Goal: Download file/media

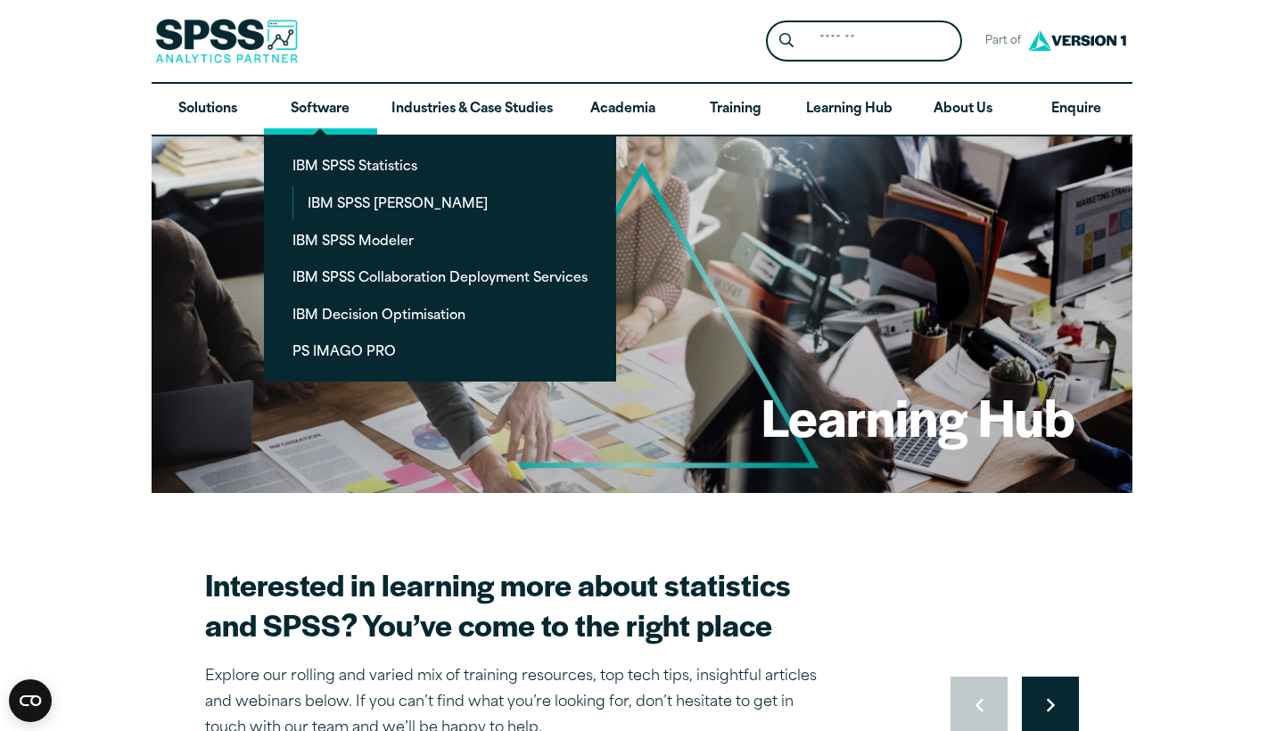
click at [324, 117] on link "Software" at bounding box center [320, 110] width 112 height 52
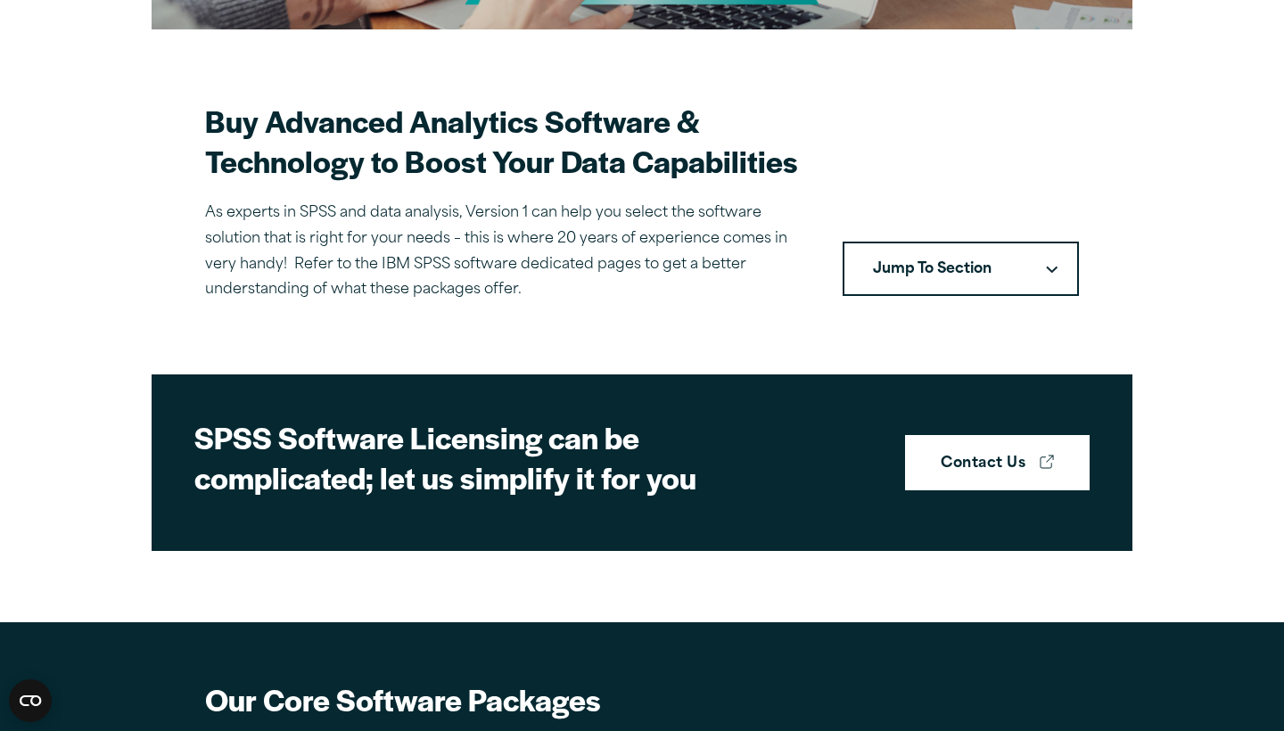
scroll to position [513, 0]
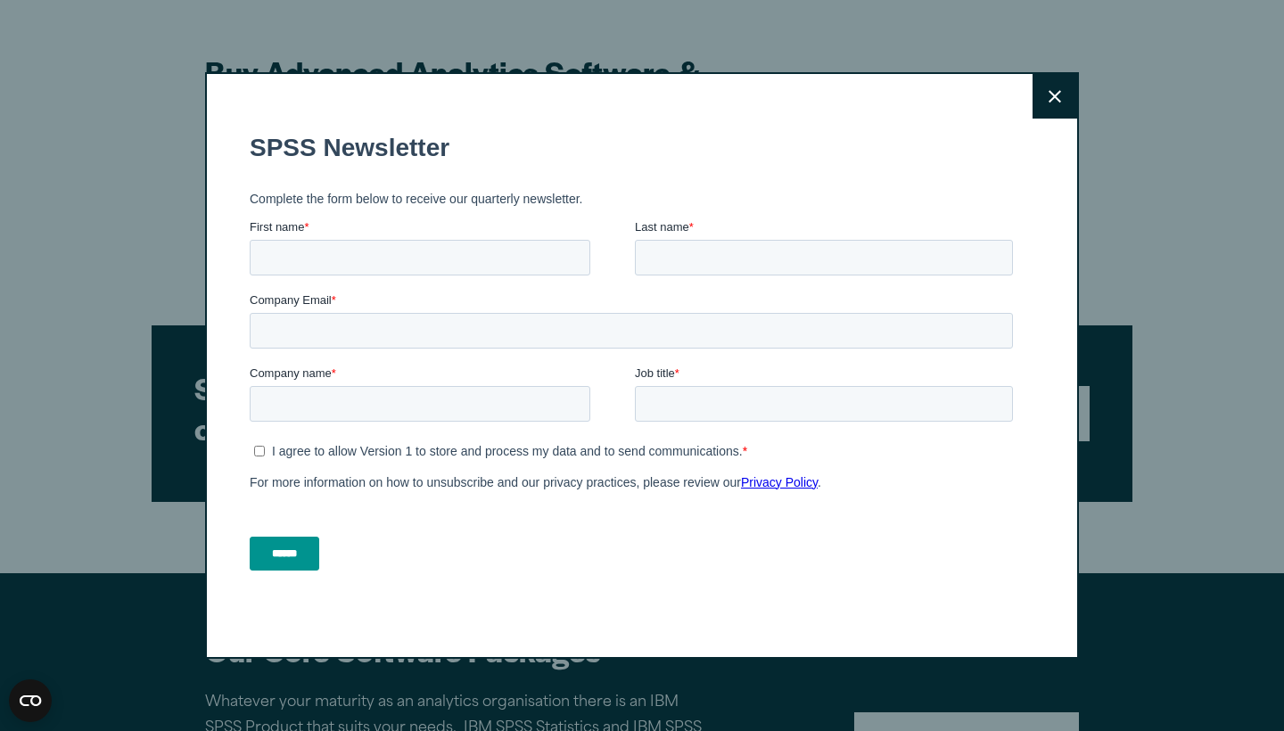
click at [1055, 93] on icon at bounding box center [1055, 96] width 12 height 13
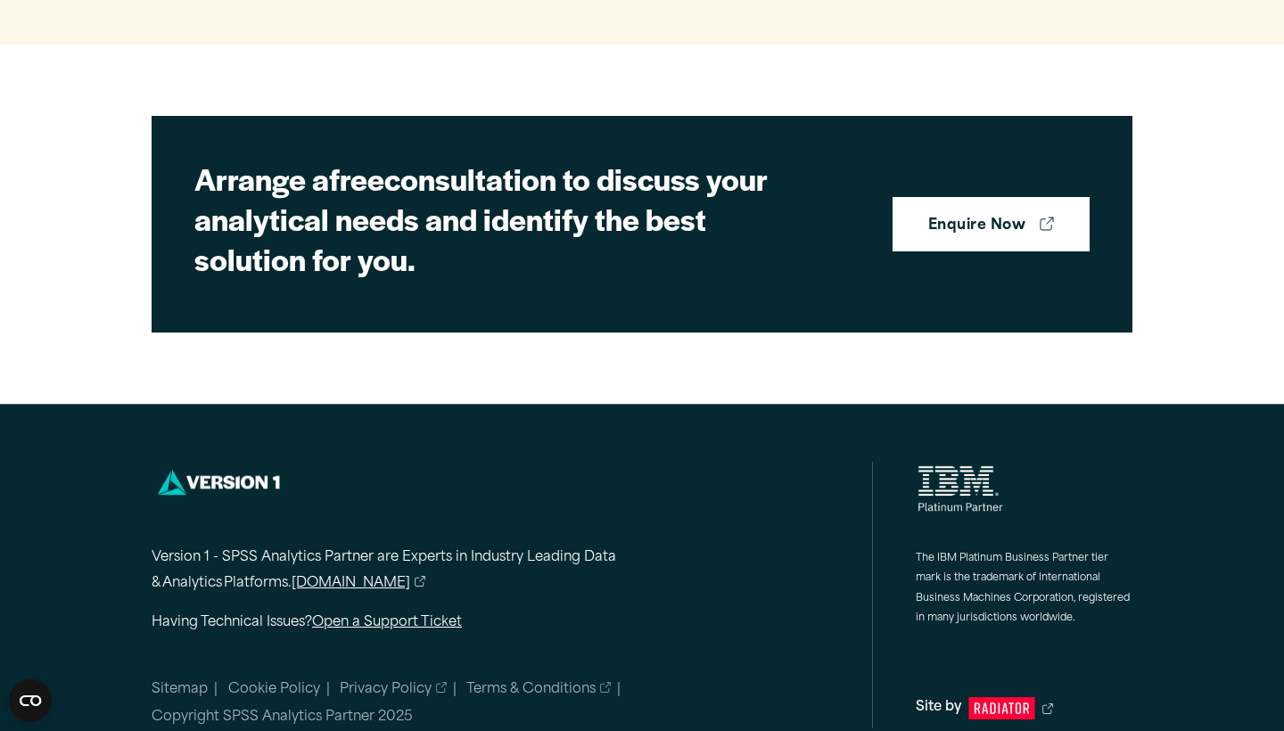
scroll to position [5191, 0]
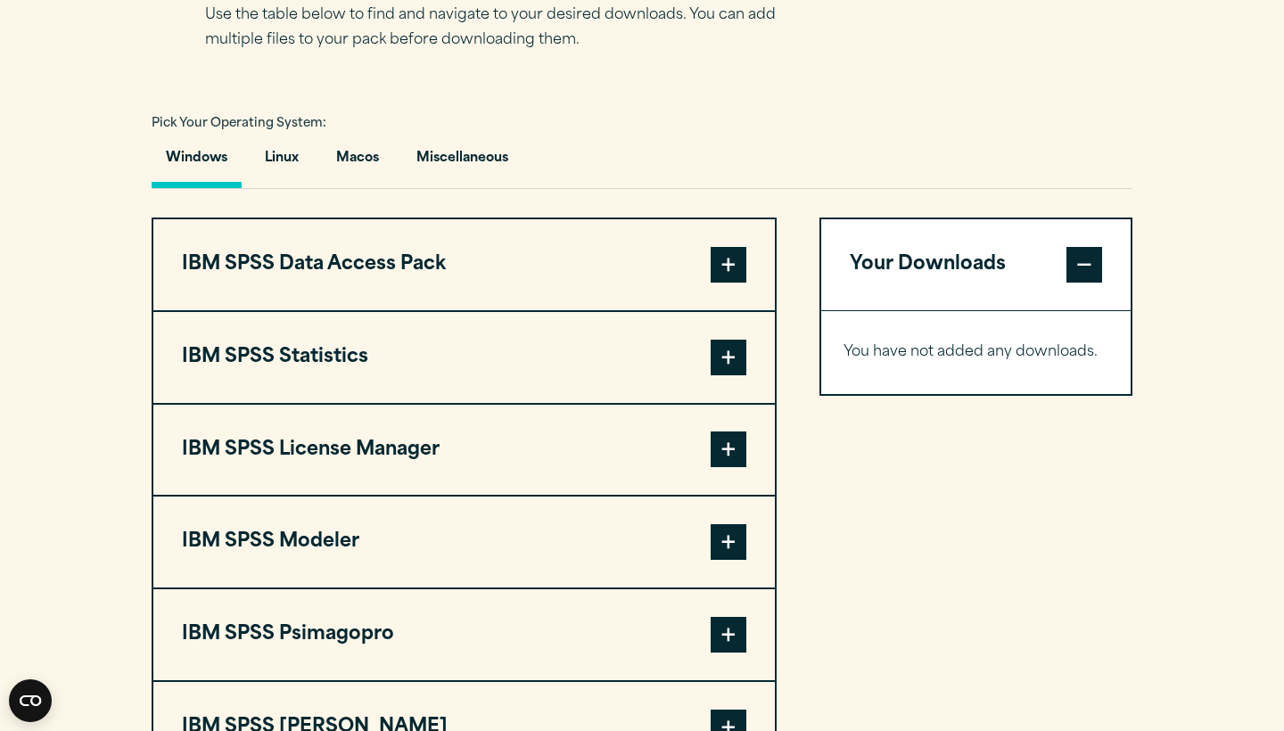
scroll to position [1235, 0]
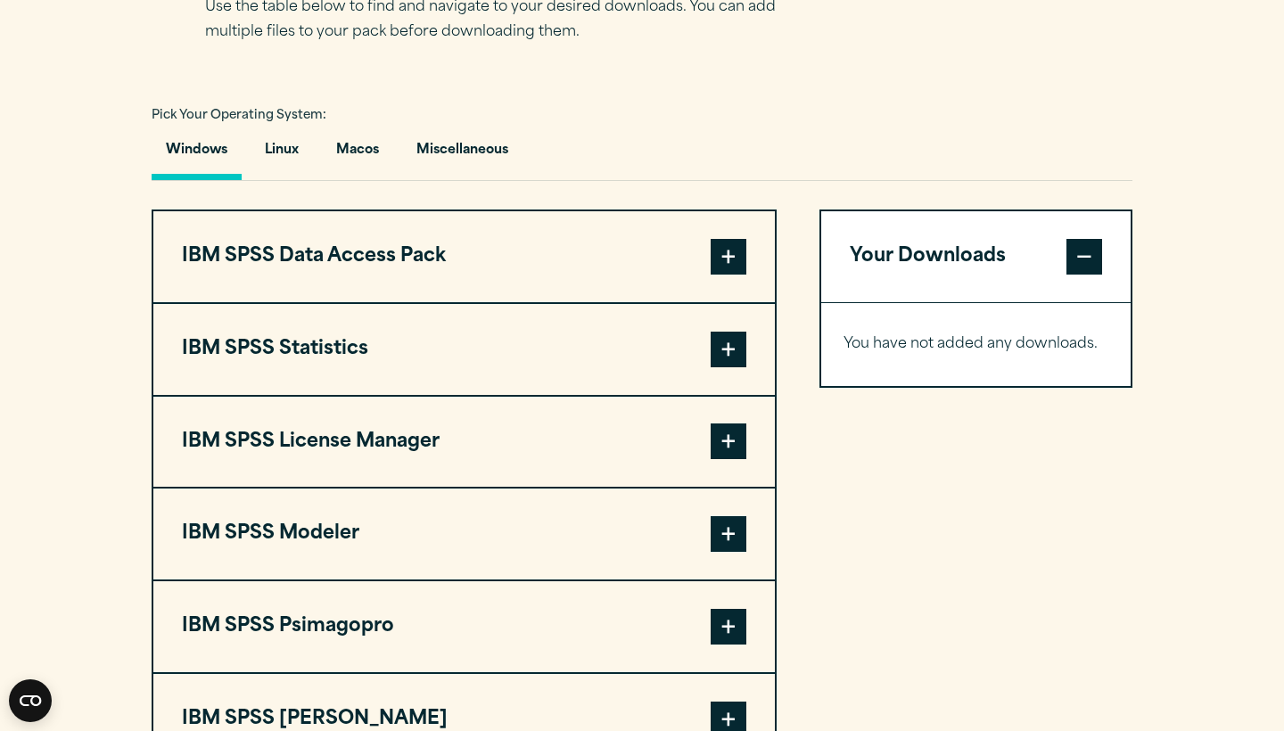
click at [731, 359] on span at bounding box center [729, 350] width 36 height 36
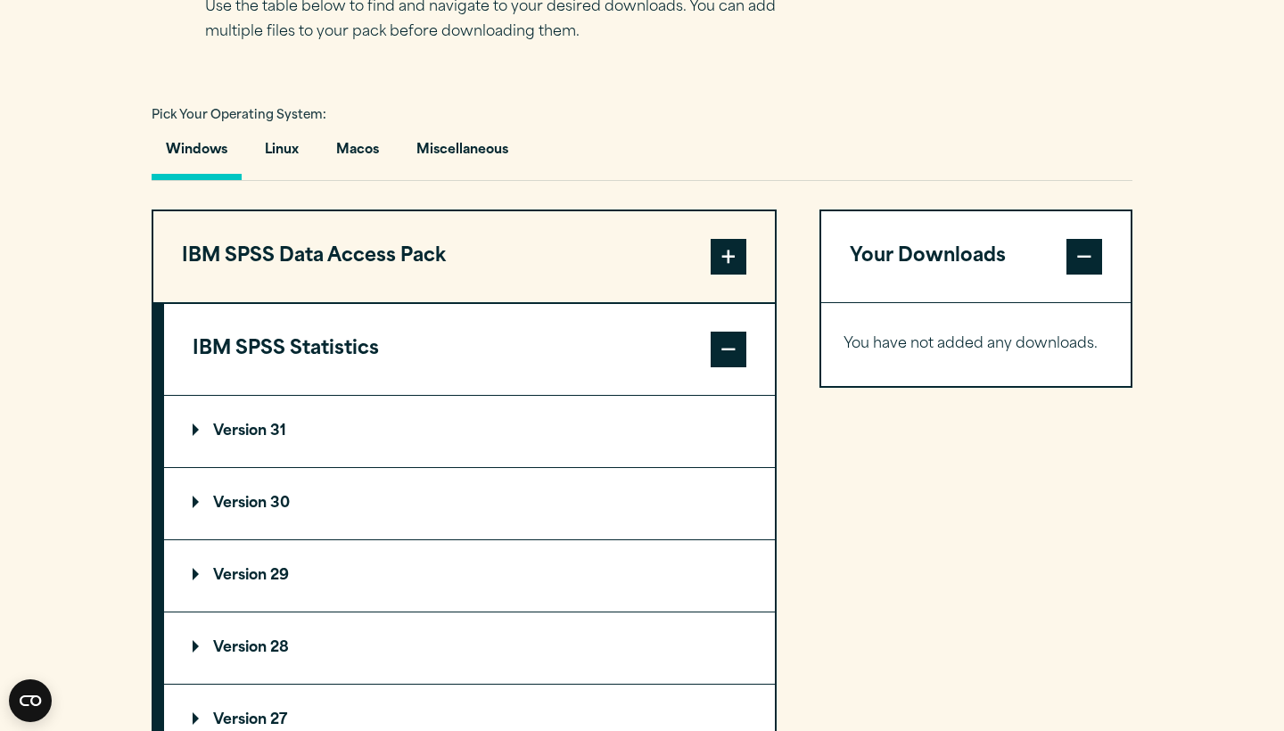
click at [693, 429] on summary "Version 31" at bounding box center [469, 431] width 611 height 71
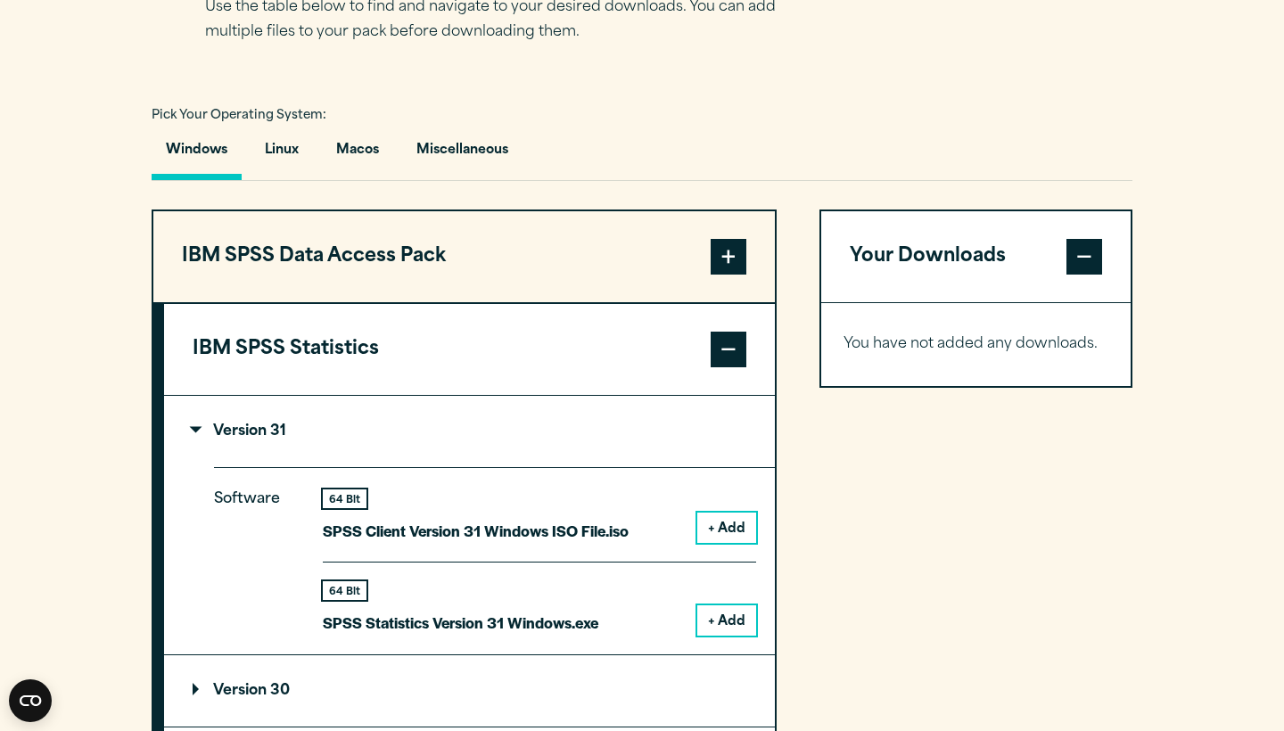
click at [727, 352] on span at bounding box center [729, 350] width 36 height 36
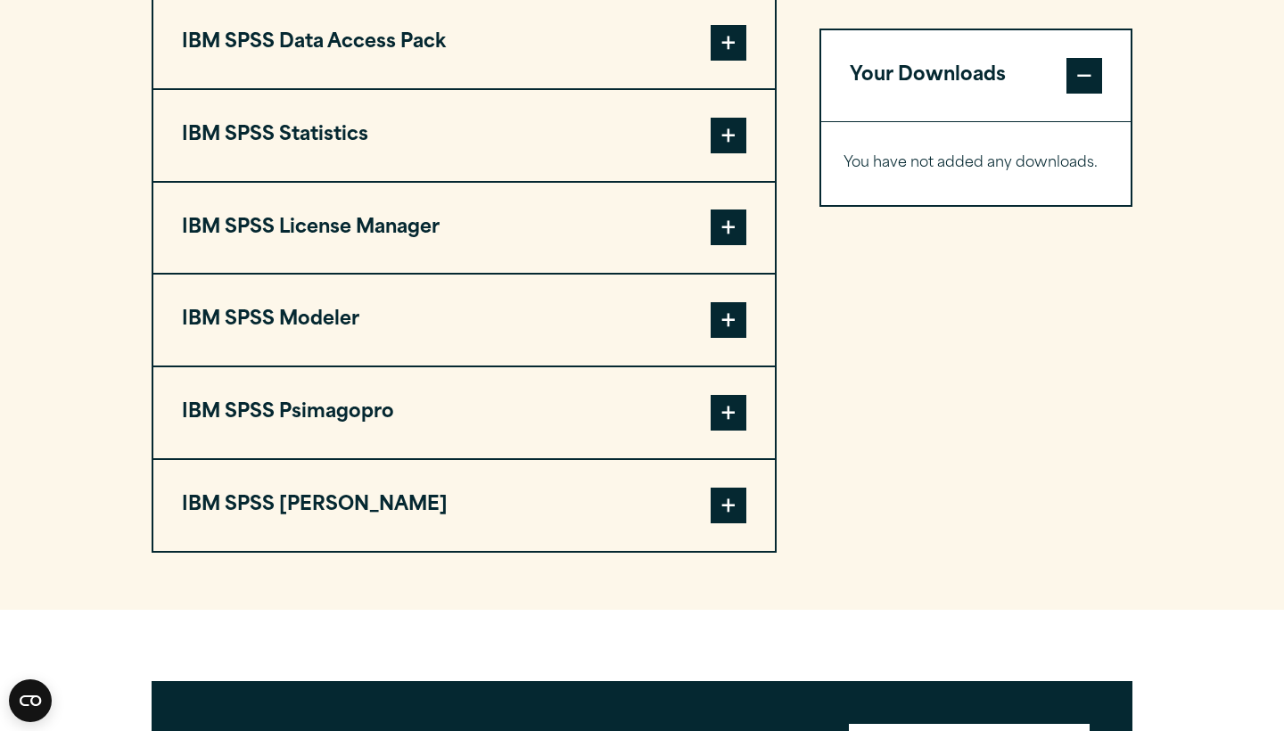
scroll to position [1453, 0]
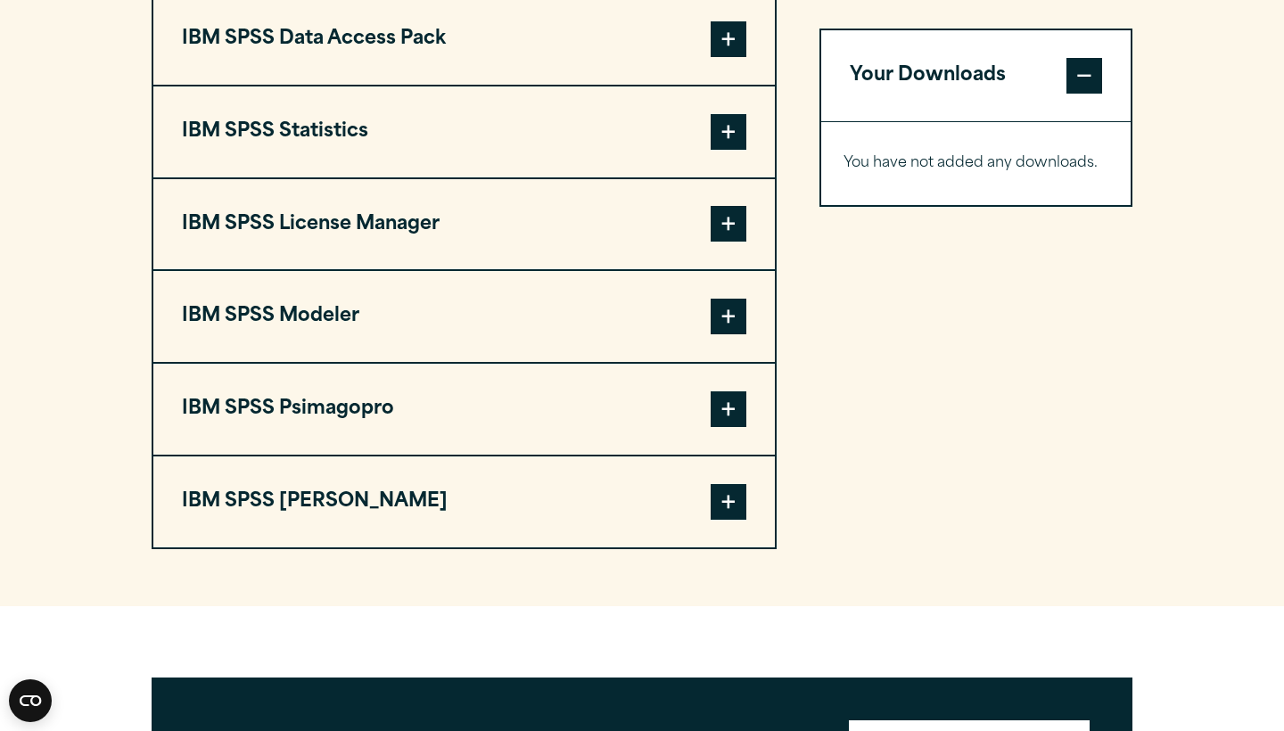
click at [712, 407] on span at bounding box center [729, 409] width 36 height 36
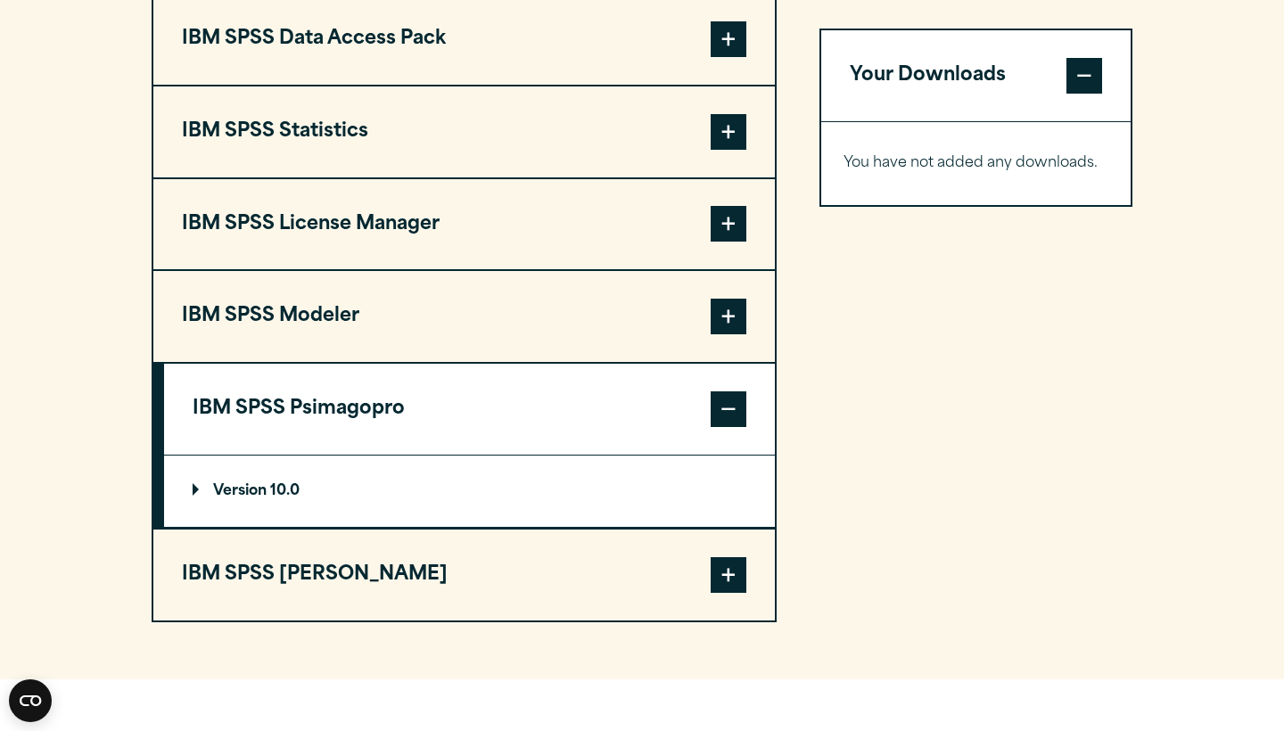
click at [693, 485] on summary "Version 10.0" at bounding box center [469, 491] width 611 height 71
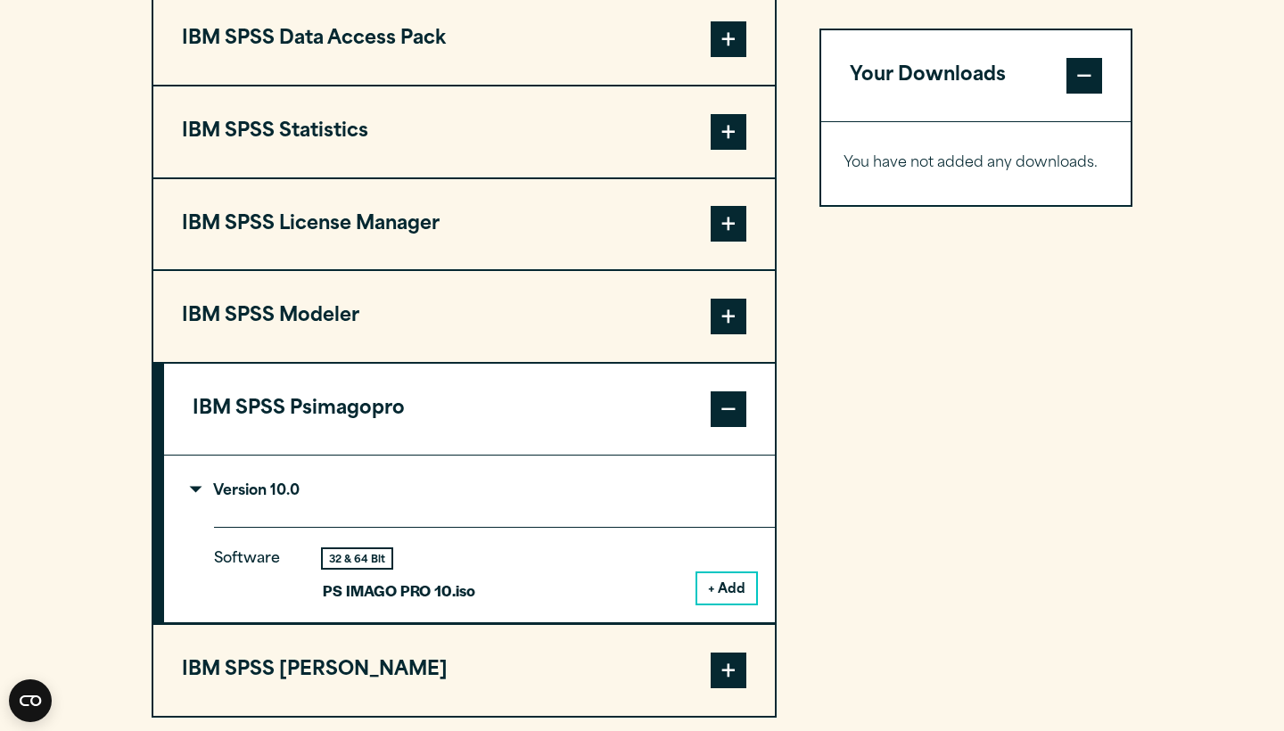
click at [720, 574] on button "+ Add" at bounding box center [726, 588] width 59 height 30
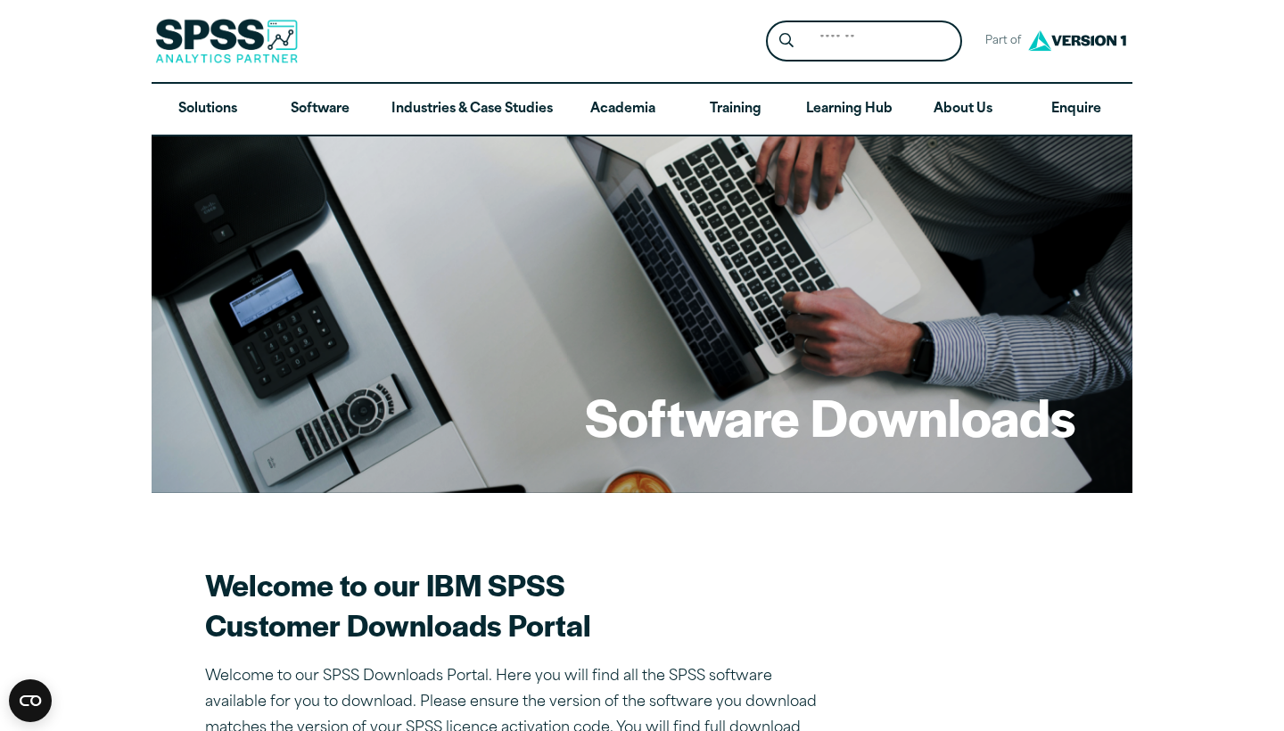
scroll to position [0, 0]
